Goal: Task Accomplishment & Management: Manage account settings

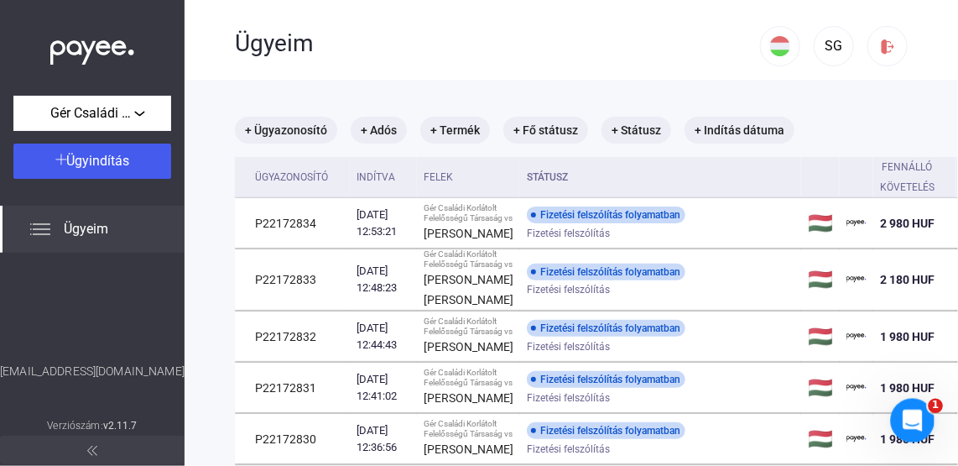
click at [909, 412] on icon "Intercom üzenőfelület megnyitása" at bounding box center [911, 418] width 28 height 28
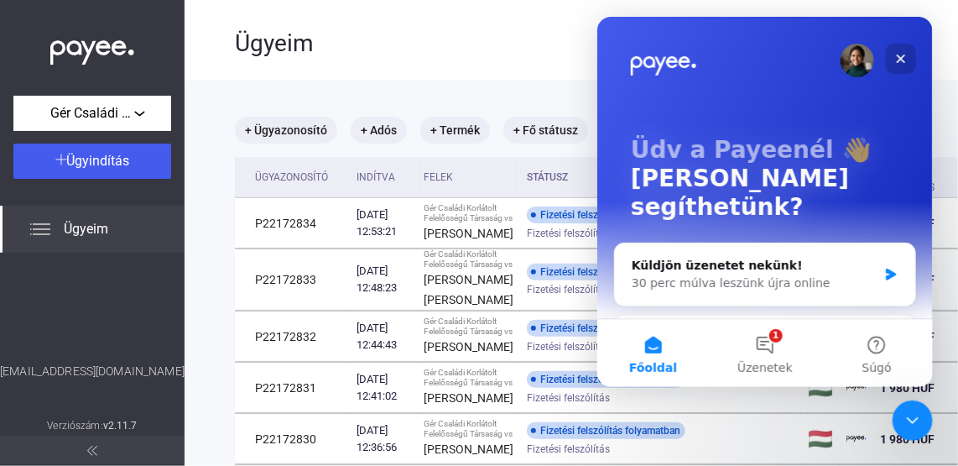
click at [893, 52] on icon "Bezárás" at bounding box center [899, 57] width 13 height 13
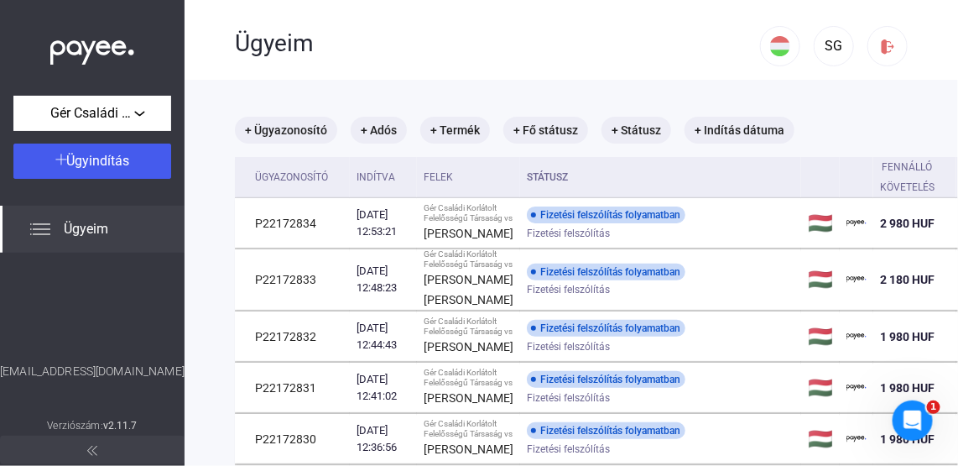
click at [70, 229] on span "Ügyeim" at bounding box center [86, 229] width 44 height 20
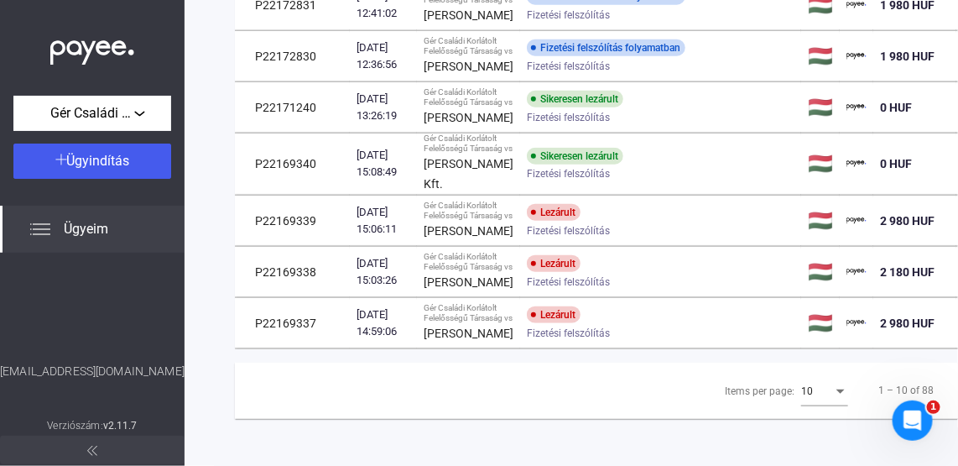
scroll to position [419, 0]
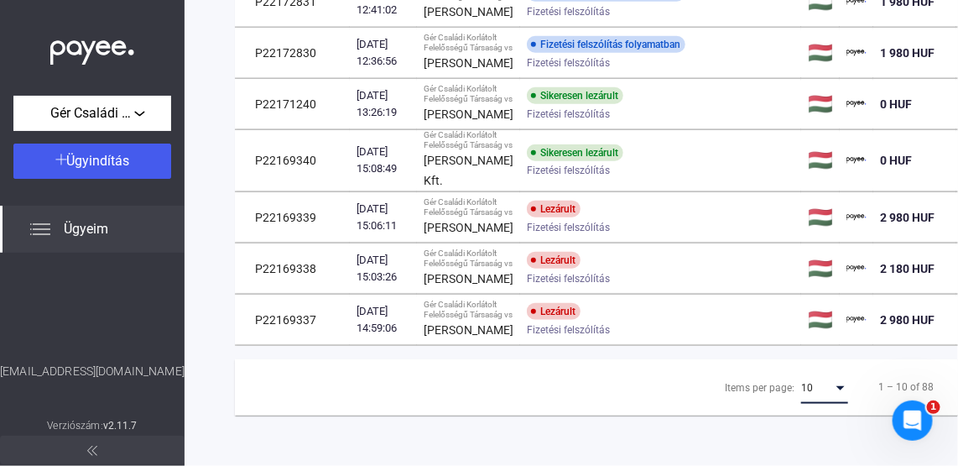
click at [837, 386] on div "Items per page:" at bounding box center [840, 388] width 8 height 4
click at [821, 404] on span "25" at bounding box center [823, 406] width 47 height 20
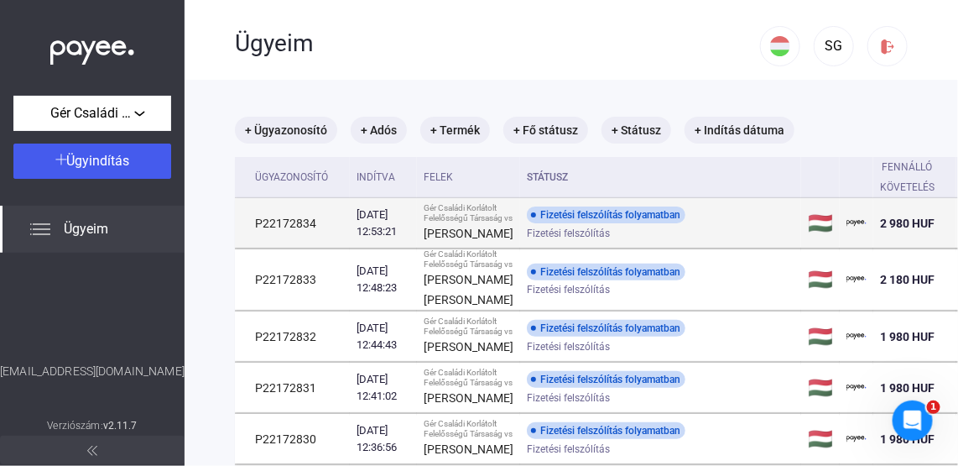
click at [569, 224] on span "Fizetési felszólítás" at bounding box center [568, 233] width 83 height 20
